Goal: Find contact information: Find contact information

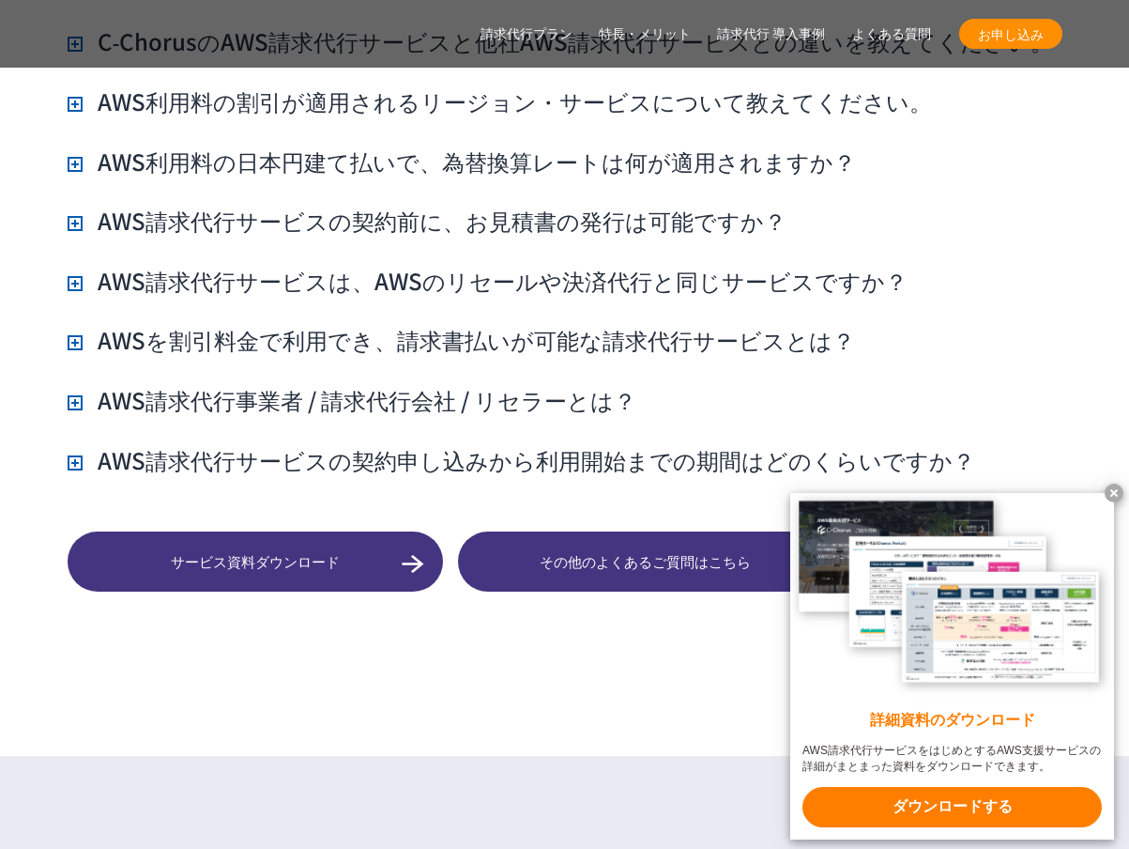
scroll to position [14271, 0]
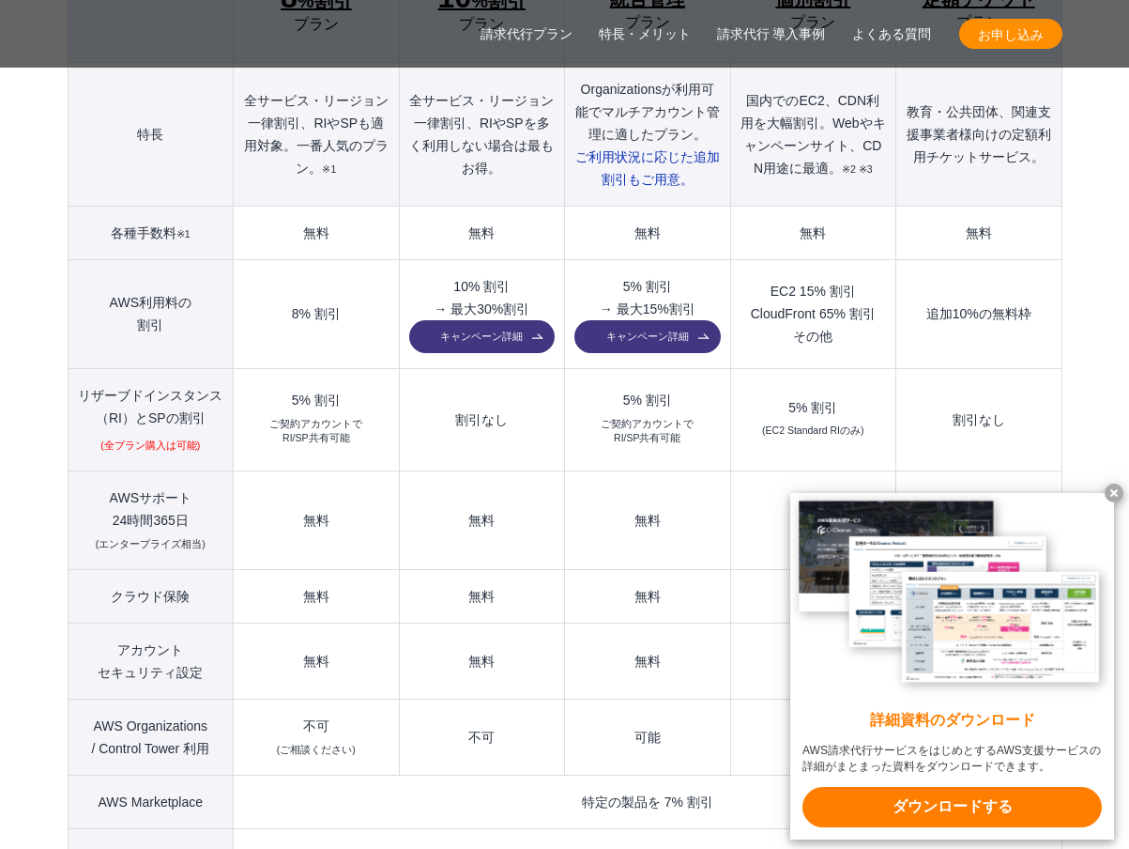
scroll to position [2910, 0]
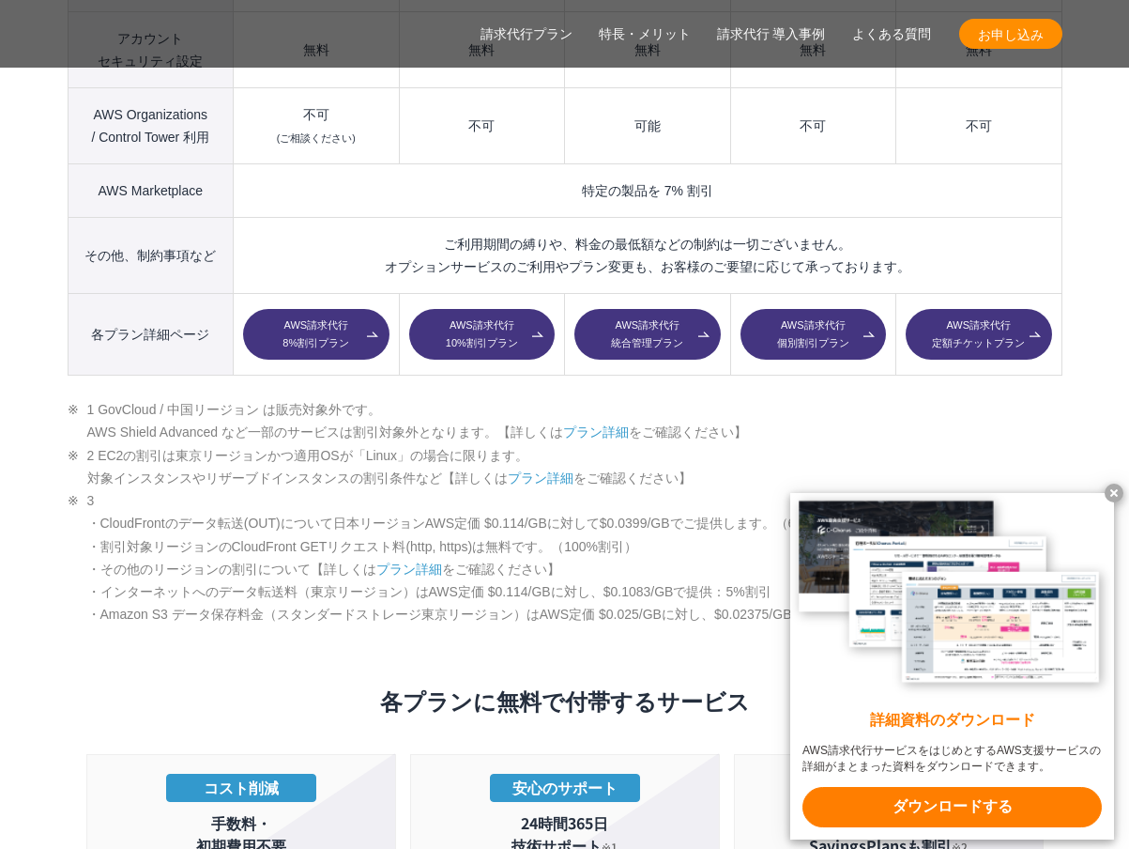
click at [960, 309] on link "AWS請求代行 定額チケットプラン" at bounding box center [979, 334] width 146 height 51
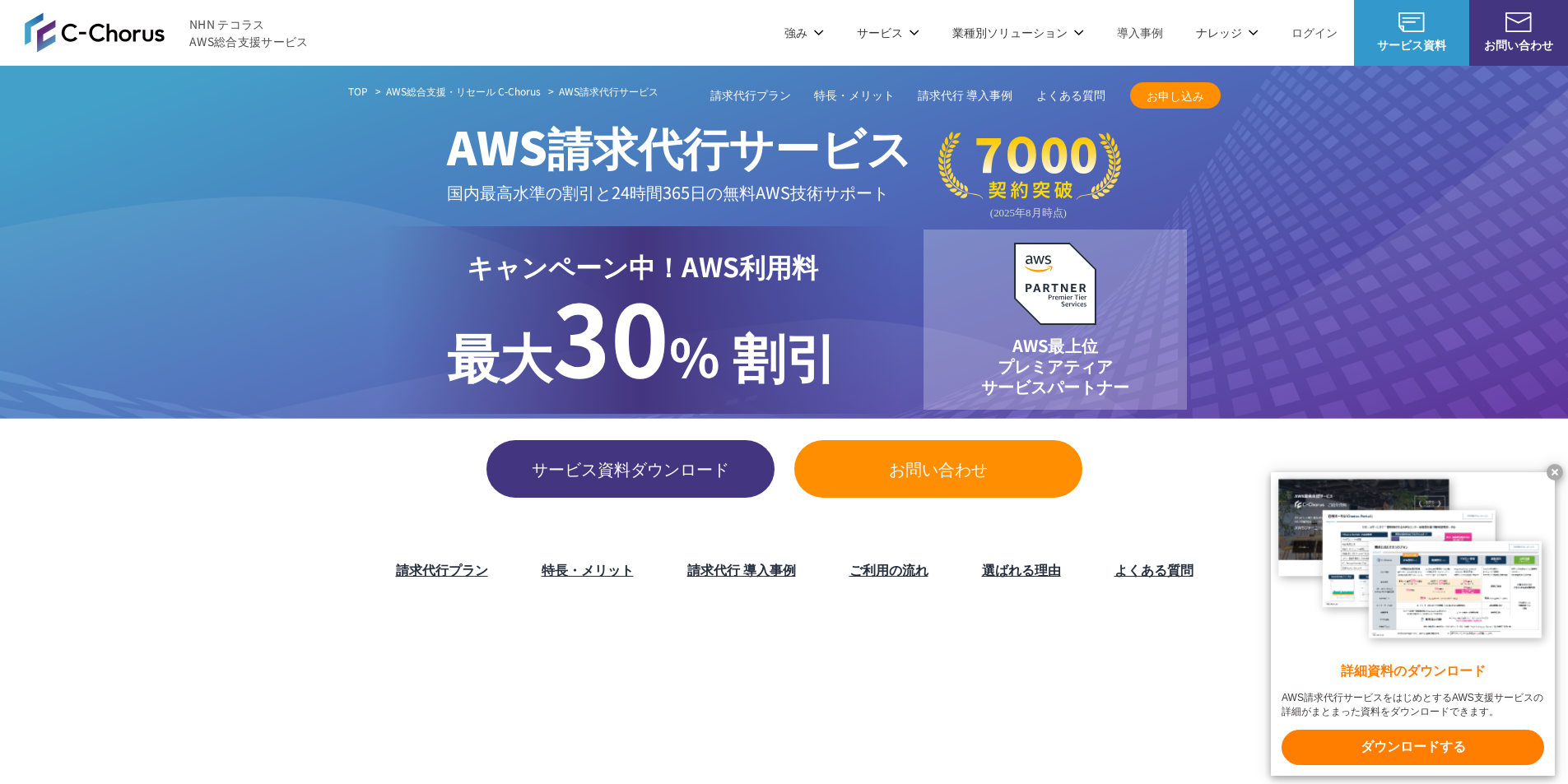
drag, startPoint x: 526, startPoint y: 566, endPoint x: 543, endPoint y: 245, distance: 321.4
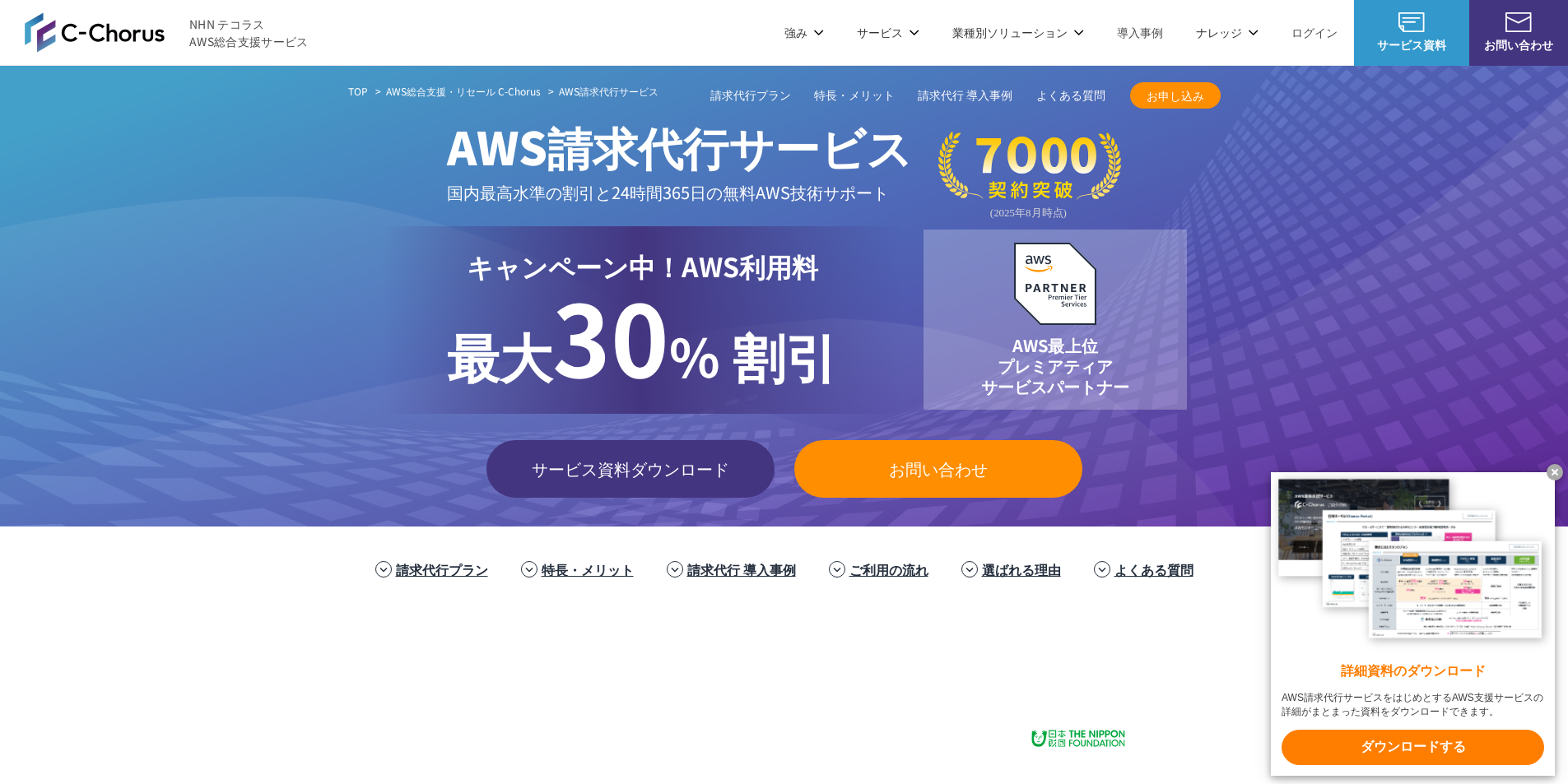
click at [909, 471] on span "お問い合わせ" at bounding box center [938, 469] width 288 height 25
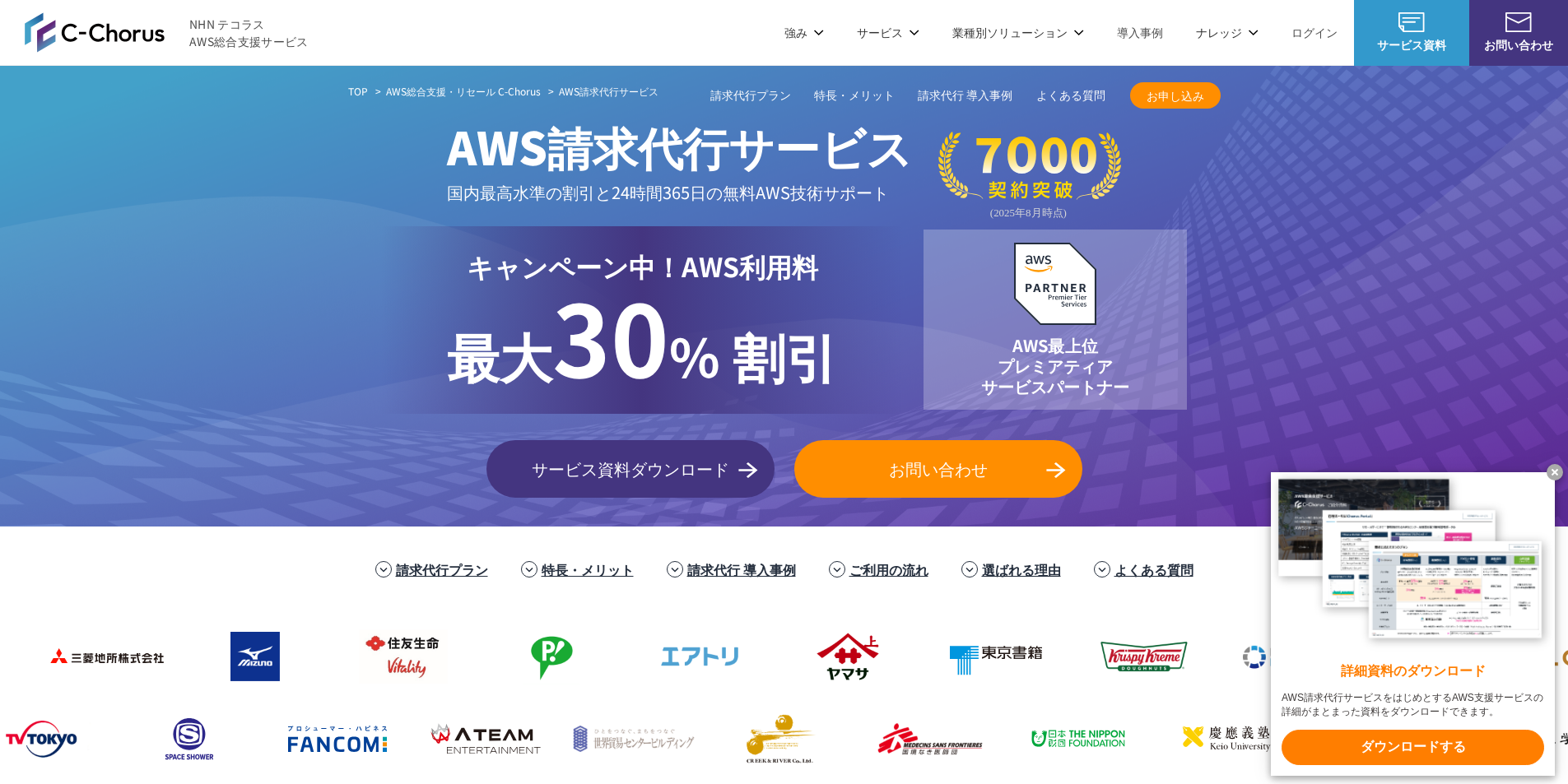
click at [1148, 558] on li "よくある質問" at bounding box center [1143, 569] width 132 height 36
click at [1178, 579] on li "よくある質問" at bounding box center [1143, 569] width 132 height 36
click at [1127, 569] on link "よくある質問" at bounding box center [1153, 569] width 79 height 20
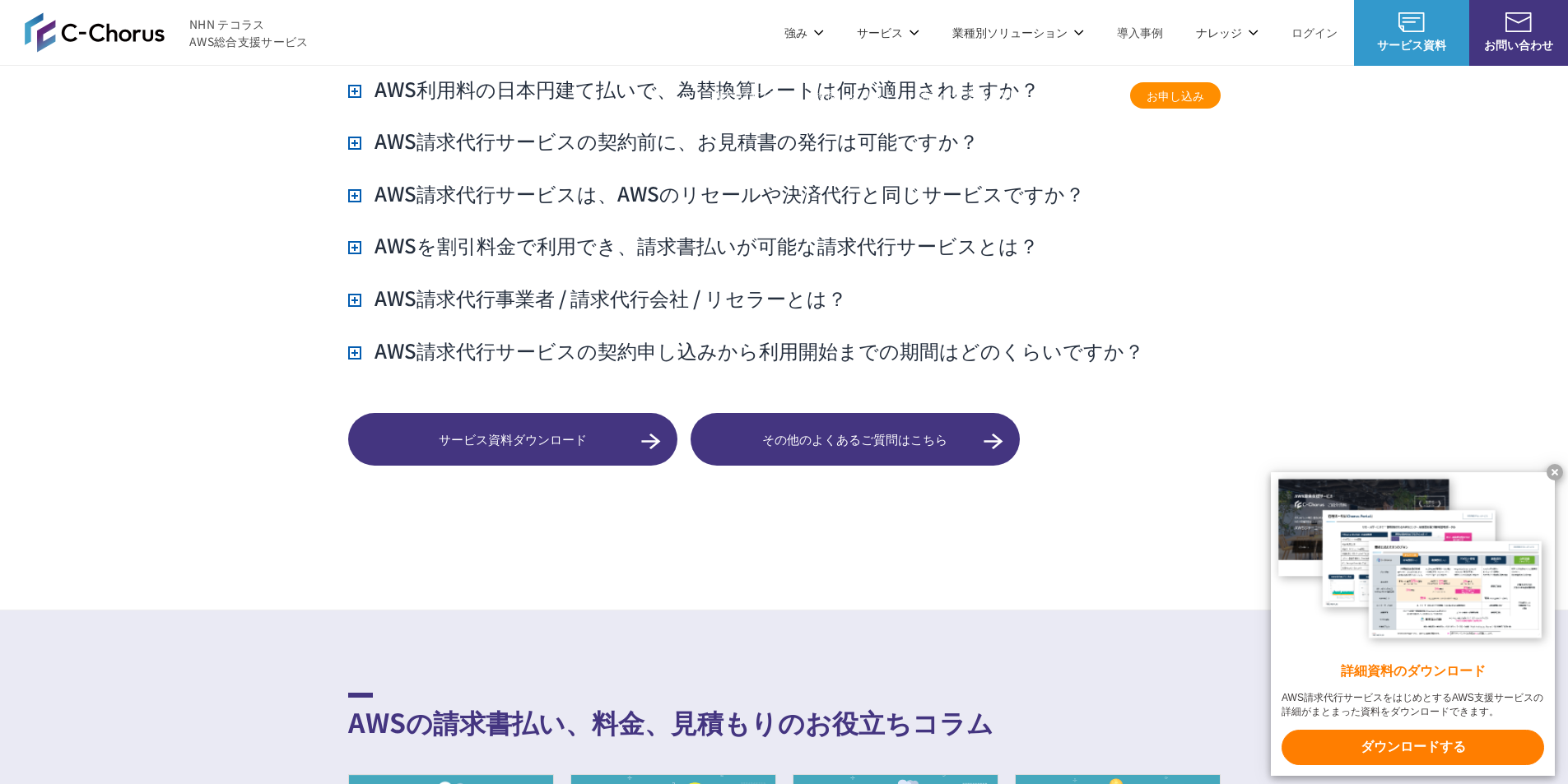
scroll to position [12384, 0]
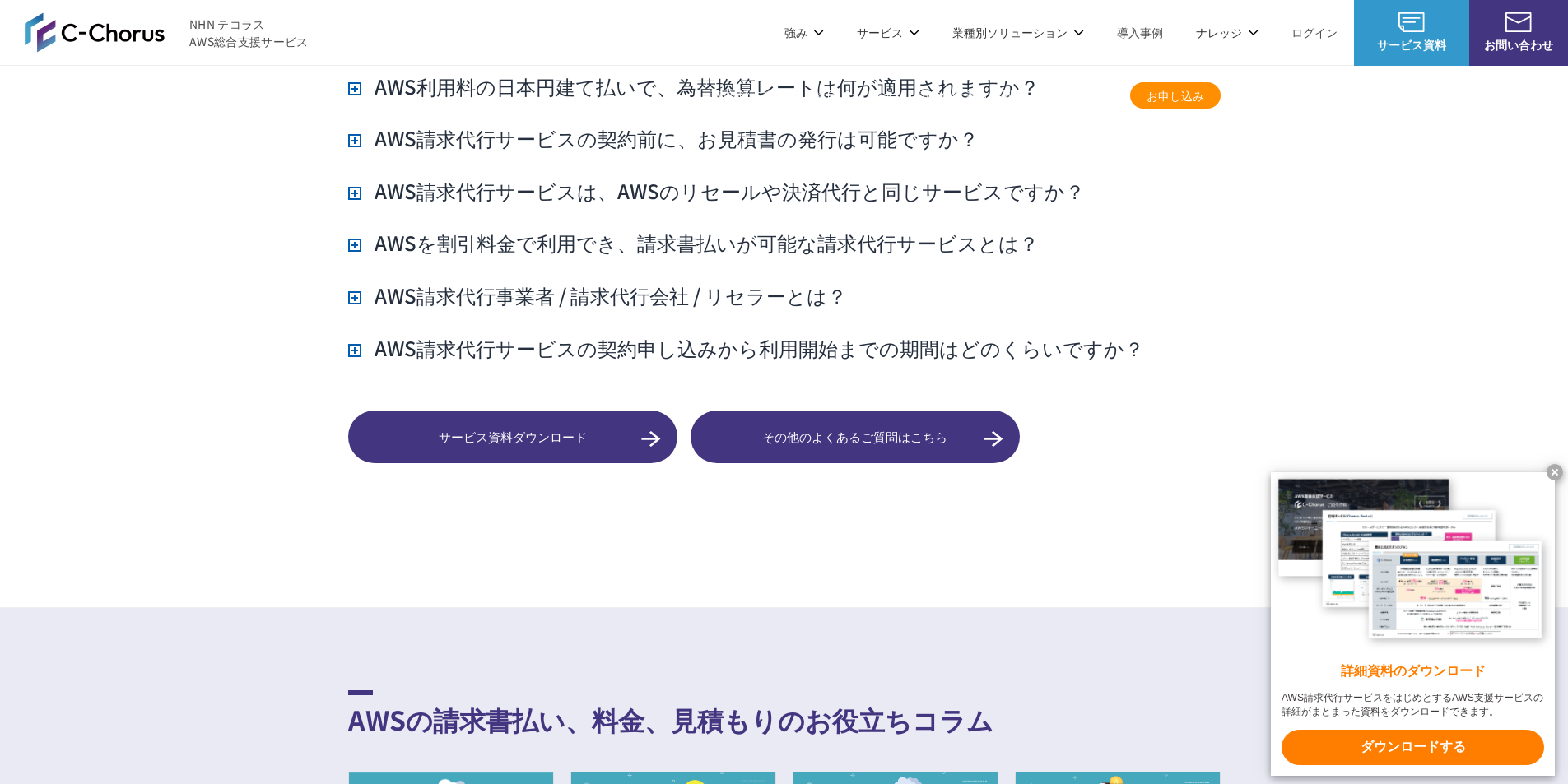
click at [789, 427] on span "その他のよくあるご質問はこちら" at bounding box center [855, 437] width 330 height 19
click at [1437, 23] on span at bounding box center [1410, 22] width 115 height 20
click at [1501, 32] on link "お問い合わせ" at bounding box center [1518, 32] width 99 height 66
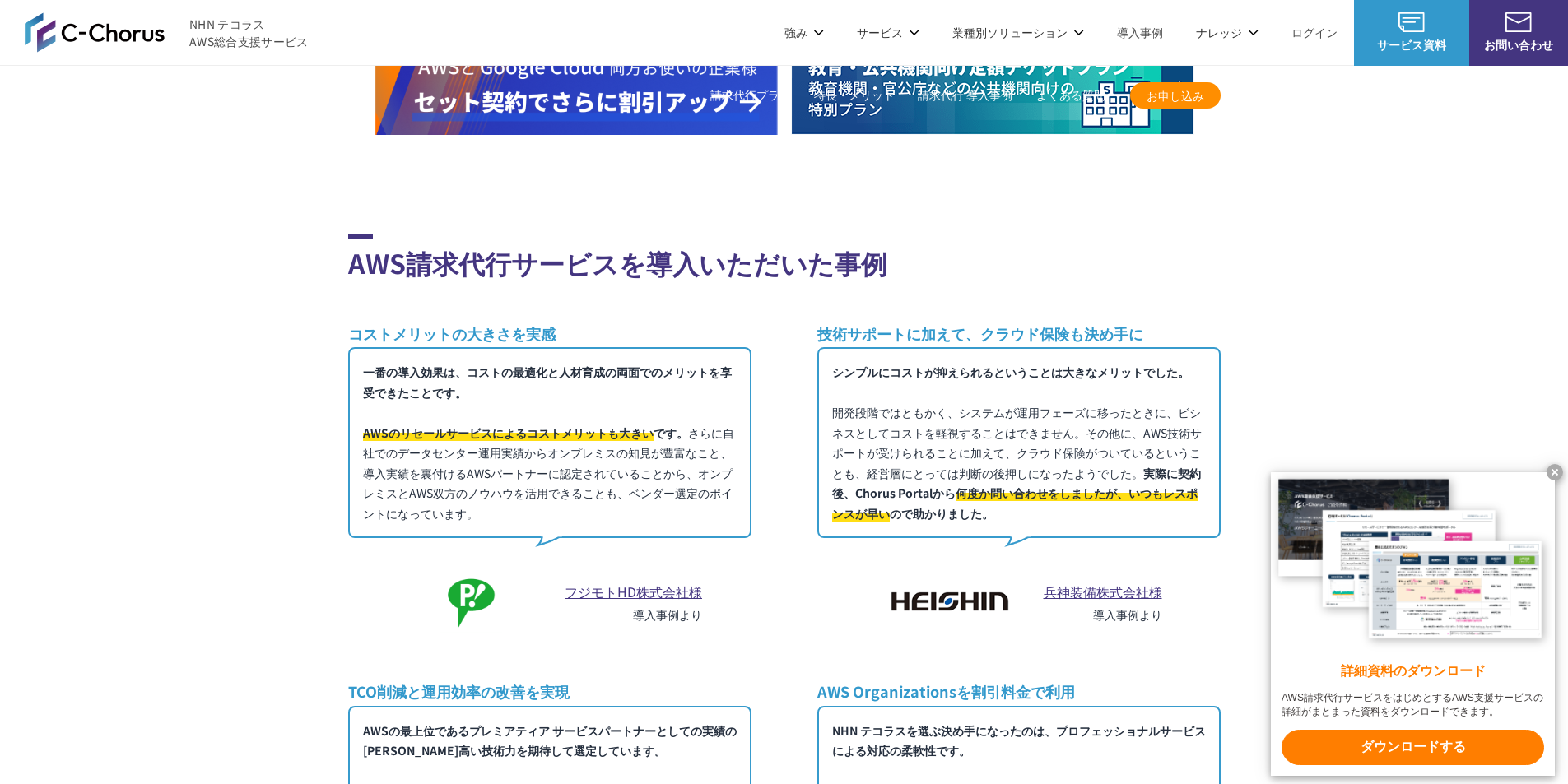
scroll to position [9752, 0]
